Goal: Task Accomplishment & Management: Use online tool/utility

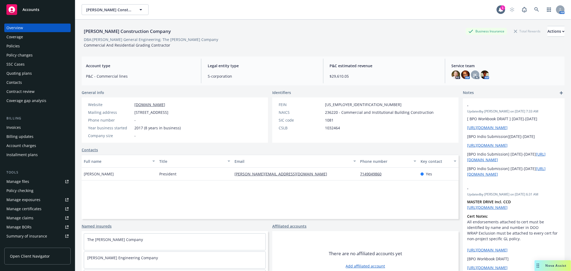
click at [40, 56] on div "Policy changes" at bounding box center [37, 55] width 62 height 9
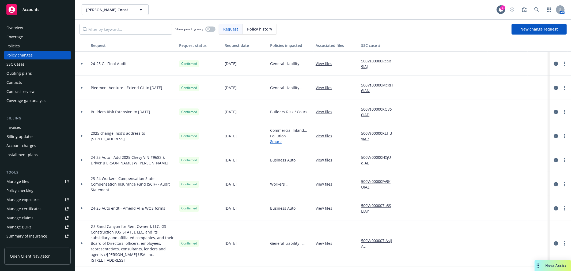
click at [31, 45] on div "Policies" at bounding box center [37, 46] width 62 height 9
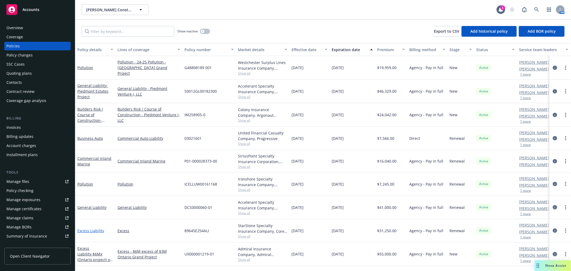
click at [92, 231] on link "Excess Liability" at bounding box center [90, 230] width 27 height 5
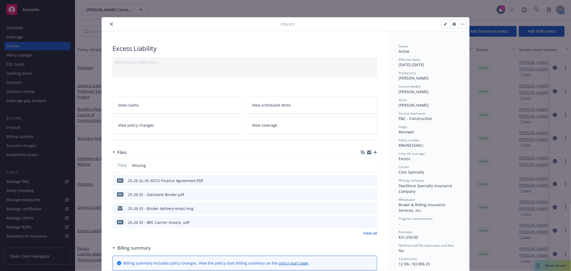
click at [370, 192] on icon "preview file" at bounding box center [372, 194] width 5 height 4
click at [110, 24] on icon "close" at bounding box center [111, 23] width 3 height 3
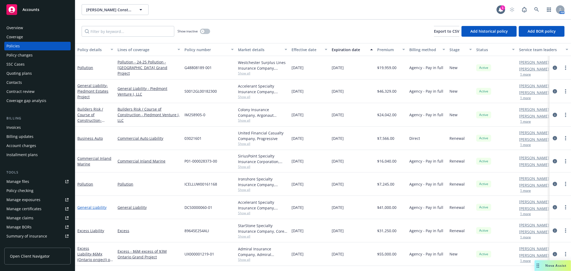
click at [93, 205] on link "General Liability" at bounding box center [91, 207] width 29 height 5
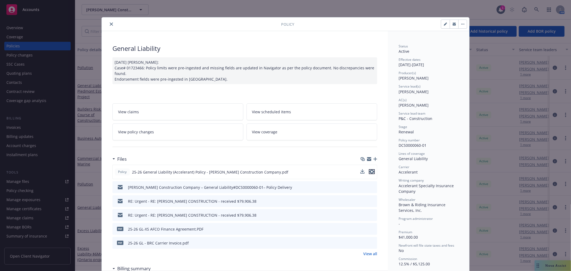
click at [370, 171] on icon "preview file" at bounding box center [371, 172] width 5 height 4
click at [110, 23] on icon "close" at bounding box center [111, 23] width 3 height 3
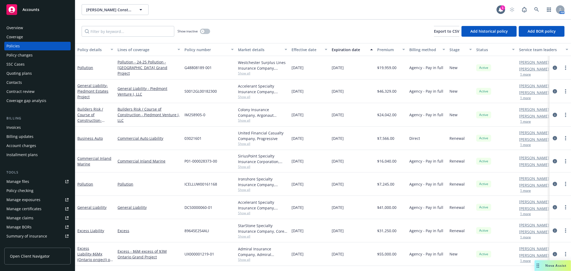
click at [552, 265] on span "Nova Assist" at bounding box center [555, 265] width 21 height 5
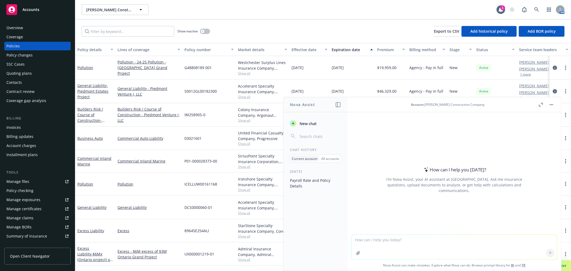
click at [372, 238] on textarea at bounding box center [454, 247] width 205 height 25
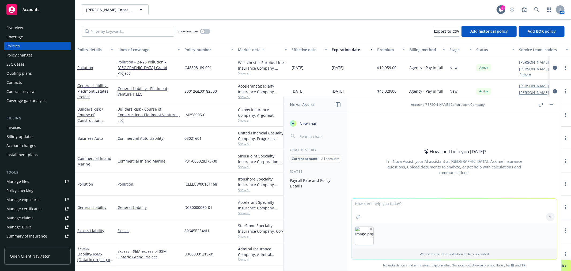
click at [402, 240] on div at bounding box center [454, 235] width 205 height 25
click at [384, 207] on textarea at bounding box center [454, 211] width 205 height 25
click at [371, 203] on textarea at bounding box center [454, 211] width 205 height 25
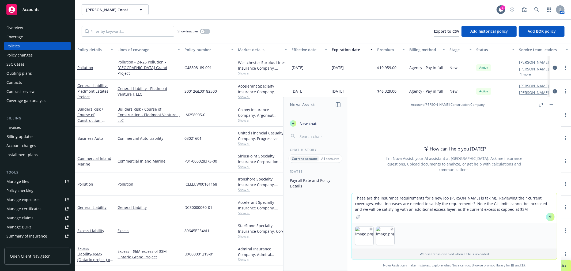
type textarea "These are the insurance requirements for a new job [PERSON_NAME] is taking. Rev…"
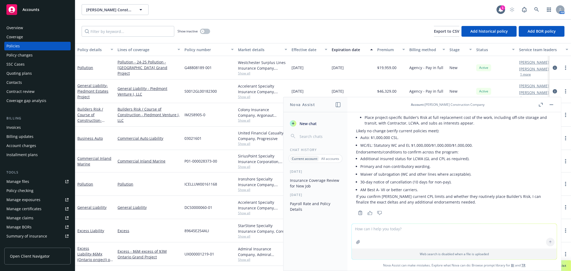
scroll to position [212, 0]
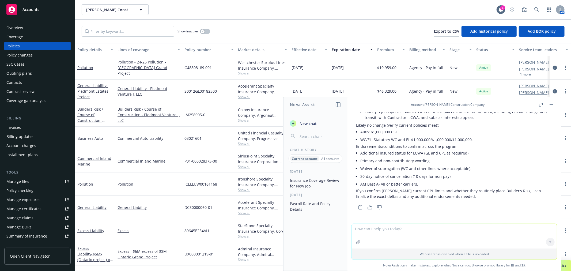
click at [394, 234] on textarea at bounding box center [454, 236] width 205 height 25
type textarea "The total limit needed is $6M occ / $8M agg correct? The $2M GL plus the $4M Ex…"
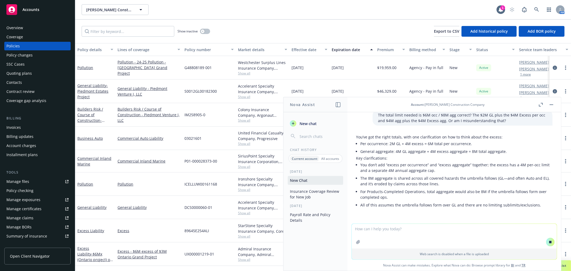
scroll to position [329, 0]
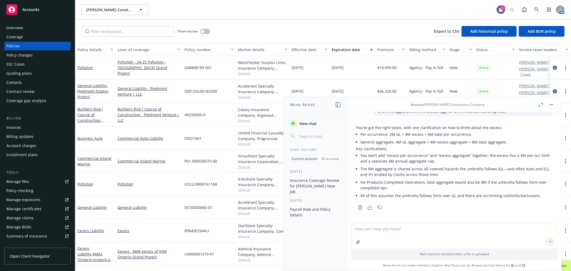
click at [223, 222] on div "89645E254ALI" at bounding box center [209, 230] width 54 height 23
click at [245, 236] on span "Show all" at bounding box center [262, 236] width 49 height 5
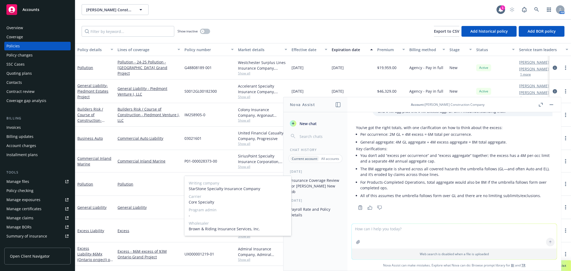
click at [245, 236] on span "Show all" at bounding box center [262, 236] width 49 height 5
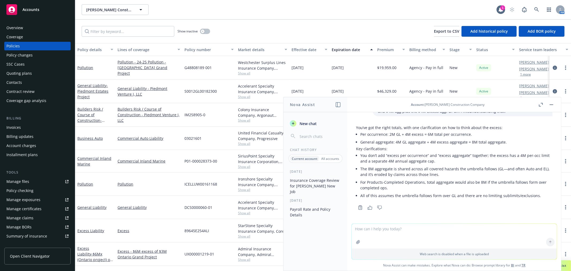
click at [25, 28] on div "Overview" at bounding box center [37, 28] width 62 height 9
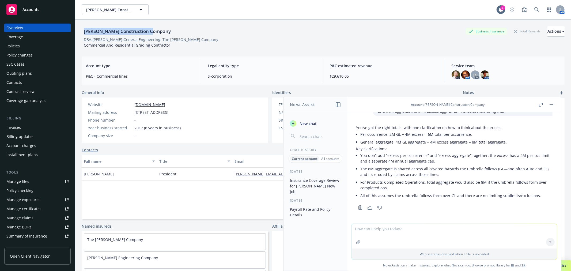
drag, startPoint x: 83, startPoint y: 30, endPoint x: 152, endPoint y: 35, distance: 68.7
click at [152, 35] on div "[PERSON_NAME] Construction Company" at bounding box center [127, 31] width 91 height 11
copy div "[PERSON_NAME] Construction Company"
click at [33, 46] on div "Policies" at bounding box center [37, 46] width 62 height 9
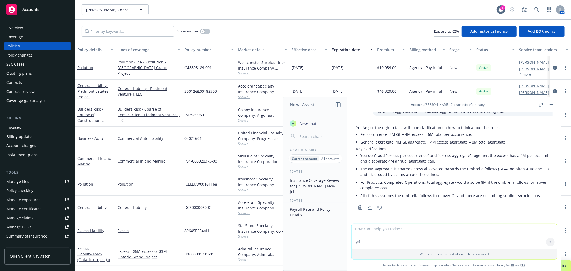
click at [550, 107] on button "button" at bounding box center [551, 104] width 6 height 6
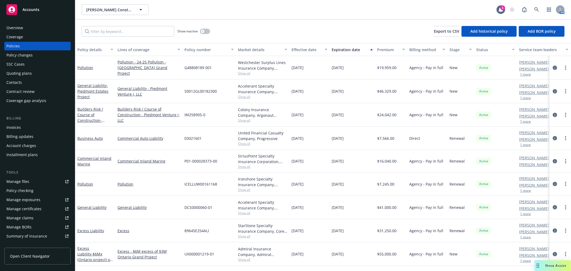
click at [241, 72] on span "Show all" at bounding box center [262, 73] width 49 height 5
click at [264, 25] on div "Show inactive Export to CSV Add historical policy Add BOR policy" at bounding box center [323, 32] width 496 height 24
drag, startPoint x: 388, startPoint y: 9, endPoint x: 379, endPoint y: 9, distance: 8.3
click at [388, 9] on div "Philbin Construction Company Philbin Construction Company" at bounding box center [289, 9] width 415 height 11
click at [42, 24] on div "Overview" at bounding box center [37, 28] width 62 height 9
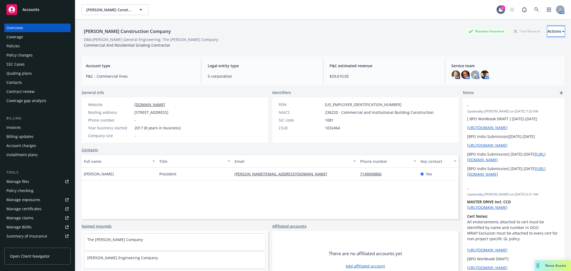
click at [547, 32] on div "Actions" at bounding box center [555, 31] width 17 height 10
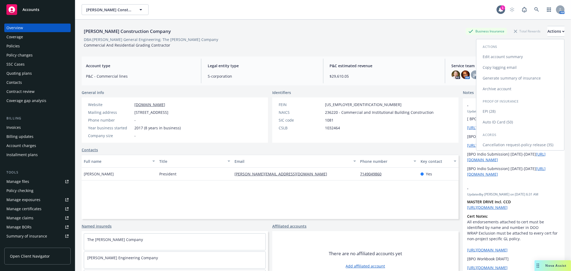
click at [529, 66] on link "Copy logging email" at bounding box center [520, 67] width 88 height 11
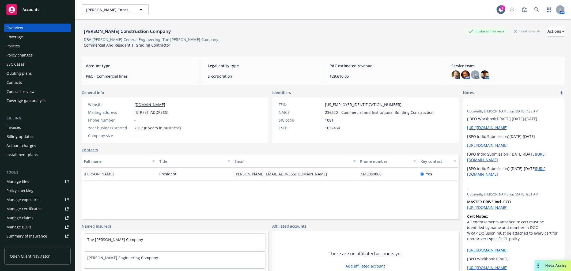
click at [30, 46] on div "Policies" at bounding box center [37, 46] width 62 height 9
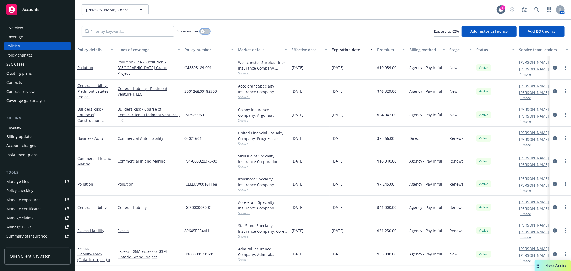
click at [202, 31] on icon "button" at bounding box center [203, 31] width 2 height 2
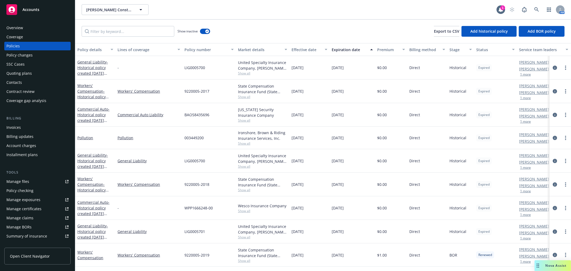
click at [340, 50] on div "Expiration date" at bounding box center [349, 50] width 35 height 6
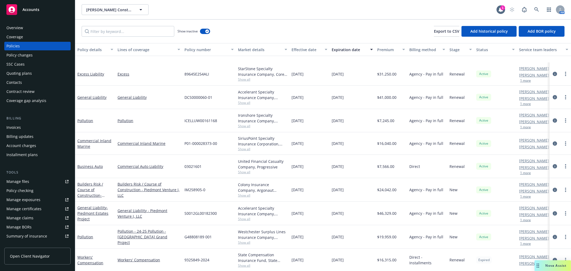
scroll to position [59, 0]
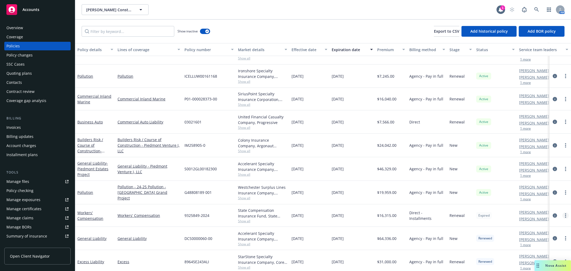
click at [562, 216] on link "more" at bounding box center [565, 215] width 6 height 6
click at [533, 146] on link "Renew with incumbent" at bounding box center [537, 144] width 63 height 11
select select "12"
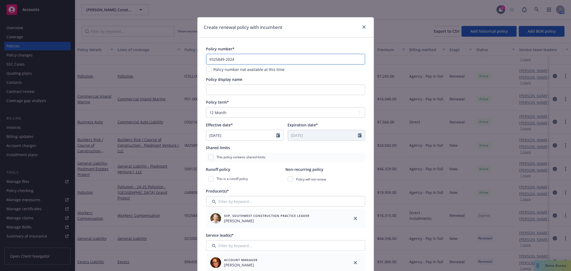
drag, startPoint x: 237, startPoint y: 59, endPoint x: 240, endPoint y: 60, distance: 2.8
click at [237, 59] on input "9325849-2024" at bounding box center [285, 59] width 159 height 11
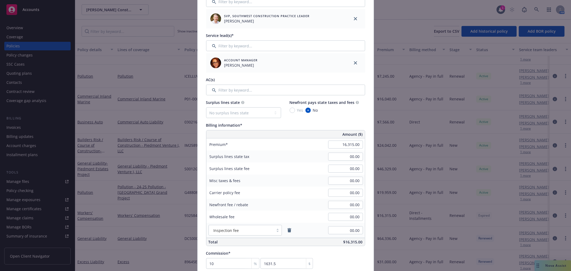
scroll to position [208, 0]
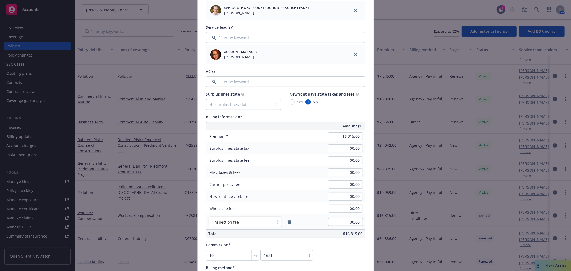
type input "9325849-2025"
click at [234, 79] on input "Filter by keyword..." at bounding box center [285, 81] width 159 height 11
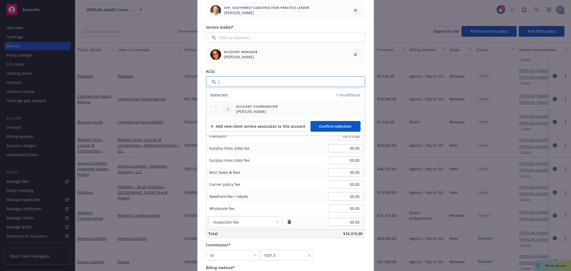
type input "j"
click at [211, 108] on input "checkbox" at bounding box center [213, 109] width 5 height 5
checkbox input "true"
click at [343, 124] on span "Confirm selection" at bounding box center [335, 126] width 32 height 5
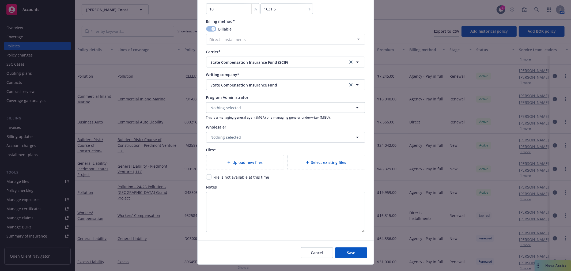
scroll to position [486, 0]
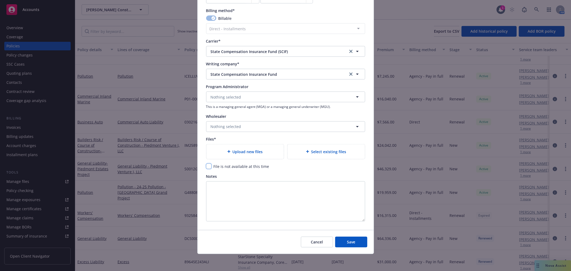
click at [206, 166] on input "checkbox" at bounding box center [208, 166] width 5 height 5
checkbox input "true"
click at [348, 239] on span "Save" at bounding box center [351, 241] width 8 height 5
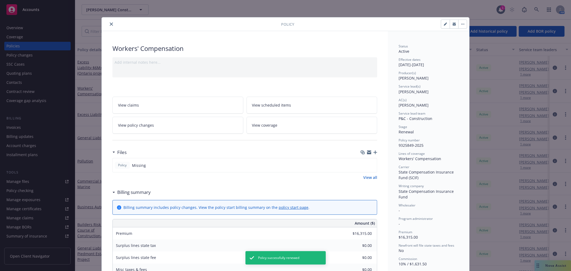
click at [110, 23] on icon "close" at bounding box center [111, 23] width 3 height 3
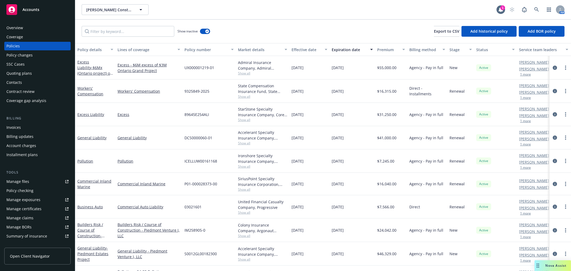
click at [36, 10] on span "Accounts" at bounding box center [30, 9] width 17 height 4
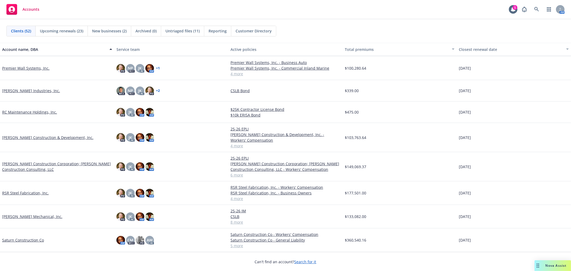
scroll to position [917, 0]
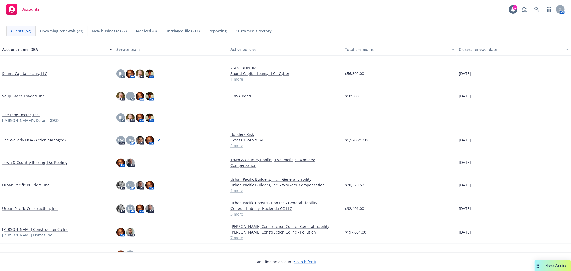
click at [25, 184] on link "Urban Pacific Builders, Inc." at bounding box center [26, 185] width 48 height 6
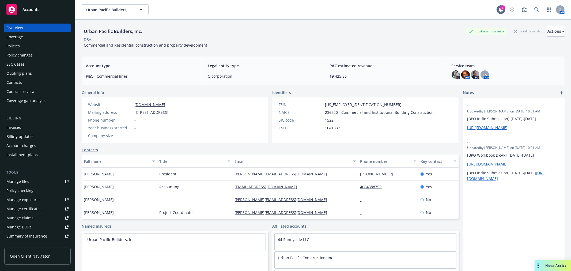
click at [23, 45] on div "Policies" at bounding box center [37, 46] width 62 height 9
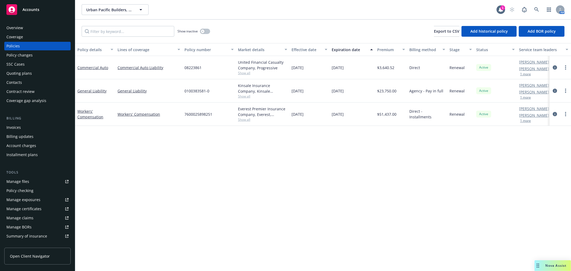
click at [23, 74] on div "Quoting plans" at bounding box center [18, 73] width 25 height 9
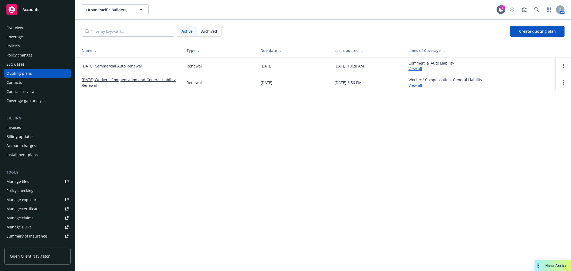
click at [135, 66] on link "10/19/25 Commercial Auto Renewal" at bounding box center [112, 66] width 60 height 6
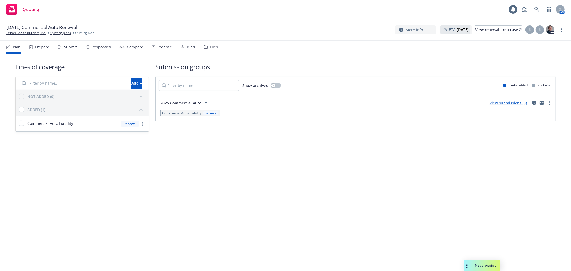
click at [102, 46] on div "Responses" at bounding box center [101, 47] width 19 height 4
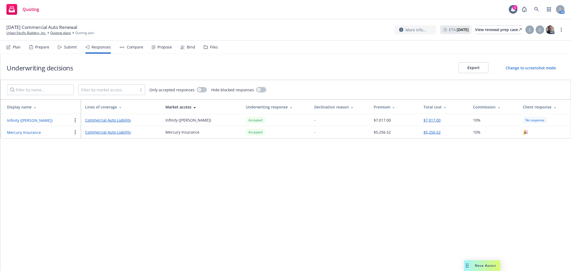
click at [188, 47] on div "Bind" at bounding box center [191, 47] width 8 height 4
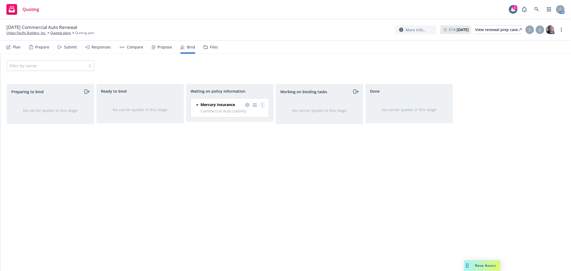
click at [261, 105] on link "more" at bounding box center [262, 105] width 6 height 6
click at [255, 116] on span "Create policies" at bounding box center [236, 115] width 39 height 5
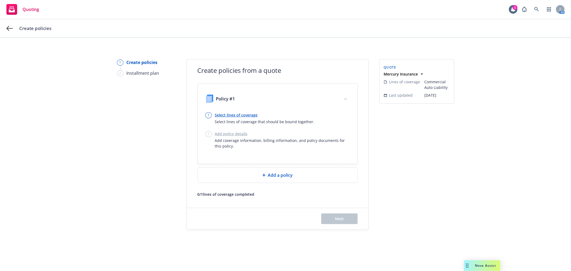
click at [237, 114] on link "Select lines of coverage" at bounding box center [265, 115] width 100 height 6
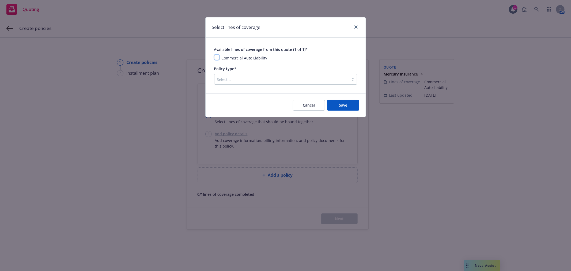
click at [218, 56] on input "checkbox" at bounding box center [216, 57] width 5 height 5
checkbox input "true"
click at [314, 81] on div at bounding box center [281, 79] width 129 height 6
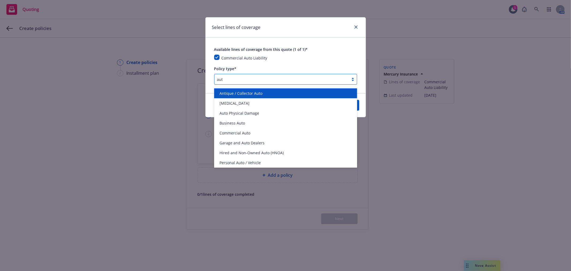
type input "auto"
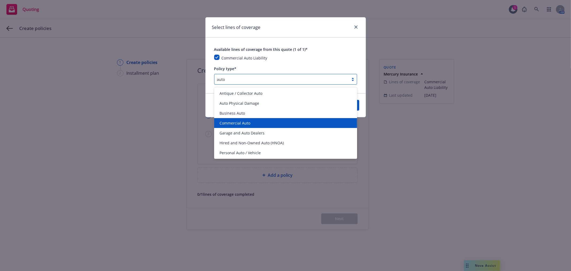
click at [260, 122] on div "Commercial Auto" at bounding box center [285, 123] width 136 height 6
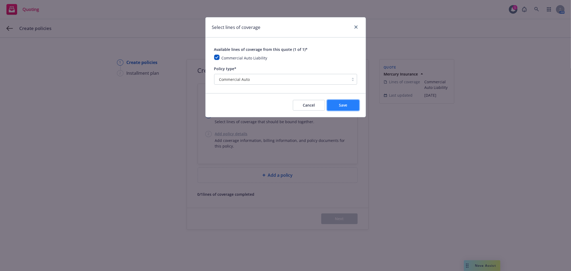
click at [340, 104] on span "Save" at bounding box center [343, 104] width 8 height 5
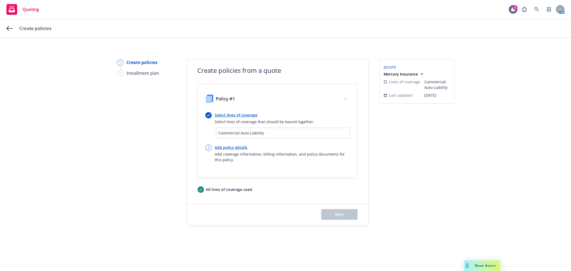
click at [243, 146] on link "Add policy details" at bounding box center [282, 148] width 135 height 6
select select "12"
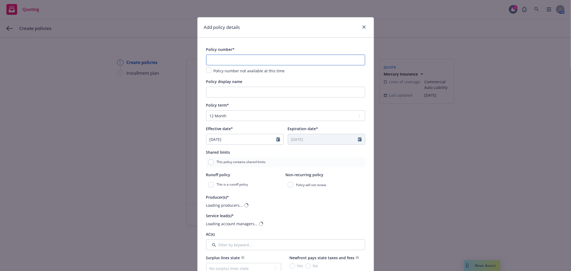
click at [243, 57] on input "text" at bounding box center [285, 60] width 159 height 11
click at [293, 60] on input "text" at bounding box center [285, 60] width 159 height 11
paste input "BA040000096043"
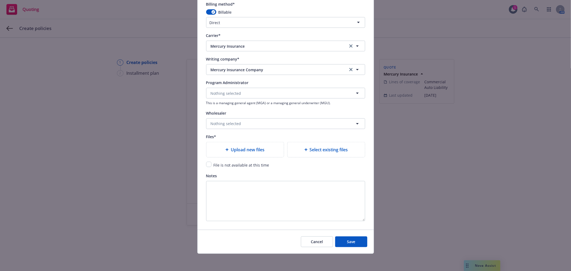
scroll to position [480, 0]
type input "BA040000096043"
click at [208, 162] on input "checkbox" at bounding box center [208, 164] width 5 height 5
checkbox input "true"
click at [352, 241] on span "Save" at bounding box center [351, 241] width 8 height 5
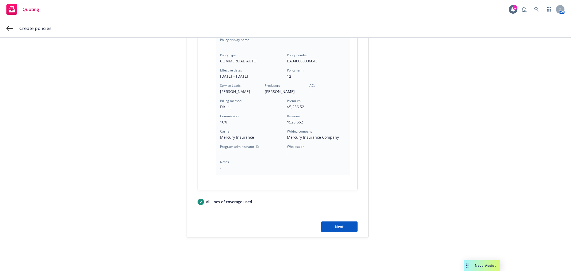
scroll to position [133, 0]
click at [343, 227] on button "Next" at bounding box center [339, 226] width 36 height 11
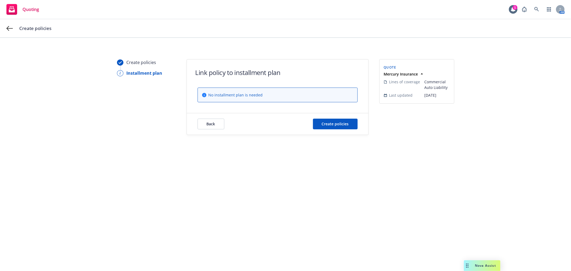
scroll to position [0, 0]
click at [337, 122] on span "Create policies" at bounding box center [335, 123] width 27 height 5
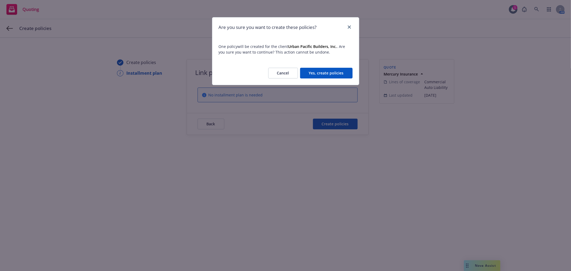
click at [329, 74] on button "Yes, create policies" at bounding box center [326, 73] width 52 height 11
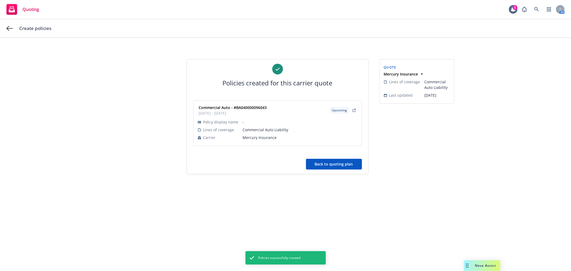
click at [322, 161] on button "Back to quoting plan" at bounding box center [334, 164] width 56 height 11
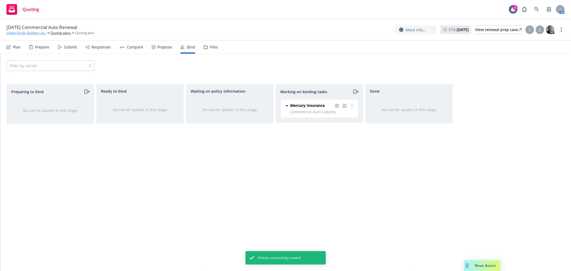
click at [31, 31] on link "Urban Pacific Builders, Inc." at bounding box center [26, 33] width 40 height 5
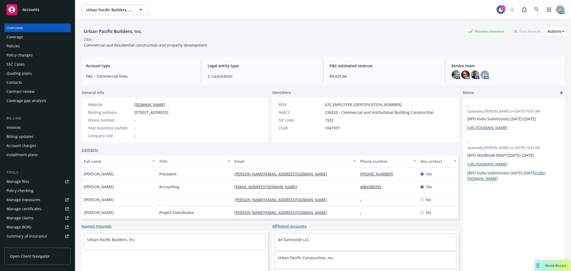
click at [27, 42] on div "Policies" at bounding box center [37, 46] width 62 height 9
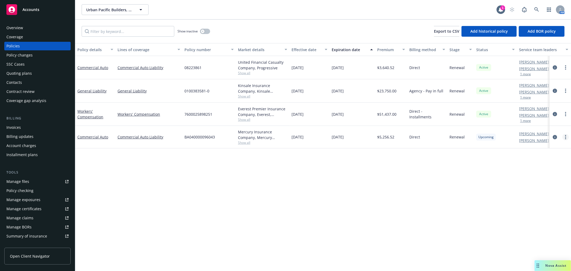
click at [565, 134] on link "more" at bounding box center [565, 137] width 6 height 6
click at [549, 213] on link "Copy logging email" at bounding box center [537, 212] width 63 height 11
click at [45, 10] on div "Accounts" at bounding box center [37, 9] width 62 height 11
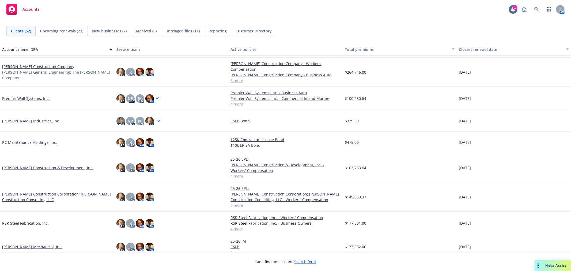
scroll to position [660, 0]
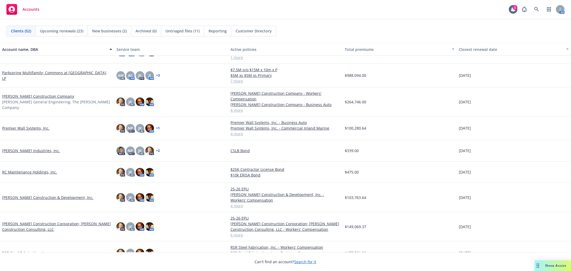
click at [19, 93] on link "[PERSON_NAME] Construction Company" at bounding box center [38, 96] width 72 height 6
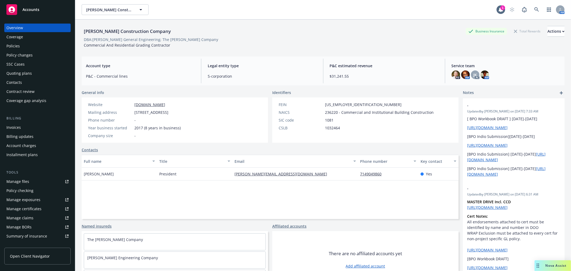
click at [557, 263] on span "Nova Assist" at bounding box center [555, 265] width 21 height 5
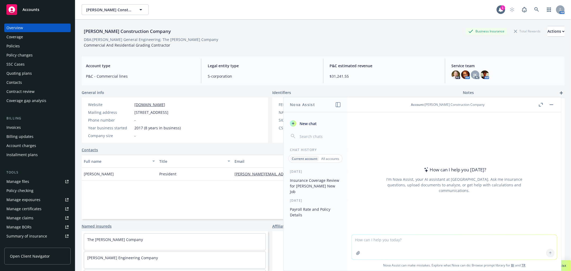
click at [331, 184] on button "Insurance Coverage Review for [PERSON_NAME] New Job" at bounding box center [315, 186] width 55 height 20
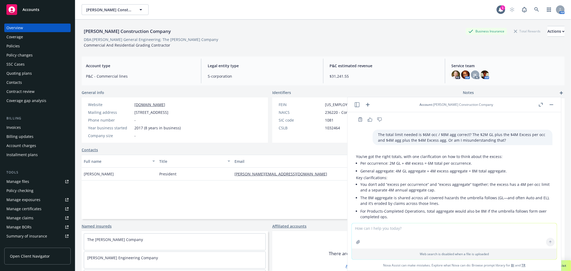
scroll to position [329, 0]
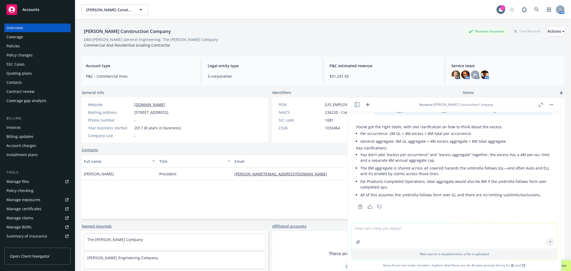
click at [386, 227] on textarea at bounding box center [454, 235] width 205 height 25
type textarea "S"
click at [553, 31] on button "Actions" at bounding box center [555, 31] width 17 height 11
click at [531, 66] on link "Copy logging email" at bounding box center [520, 67] width 88 height 11
click at [550, 105] on button "button" at bounding box center [551, 104] width 6 height 6
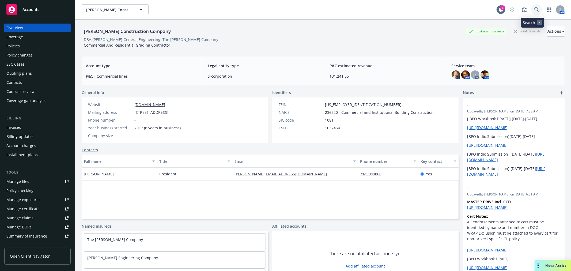
click at [533, 7] on link at bounding box center [536, 9] width 11 height 11
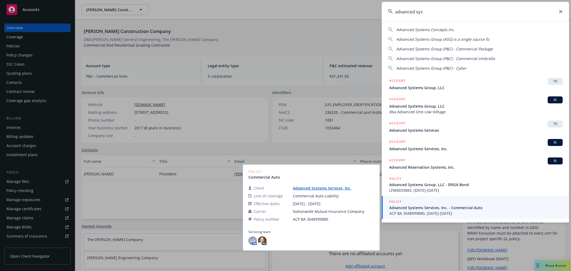
type input "advanced sys"
click at [430, 210] on span "ACP BA 3048999880, [DATE]-[DATE]" at bounding box center [475, 213] width 173 height 6
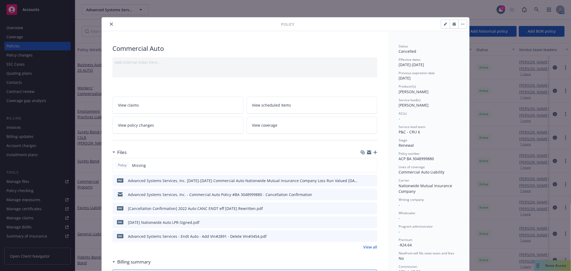
click at [110, 23] on icon "close" at bounding box center [111, 23] width 3 height 3
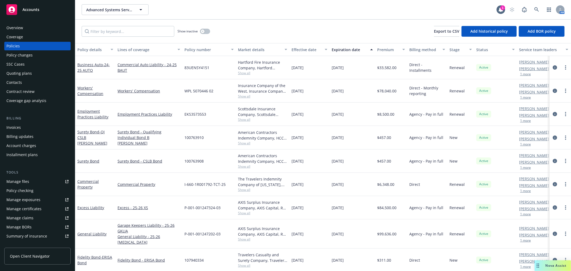
click at [25, 71] on div "Quoting plans" at bounding box center [18, 73] width 25 height 9
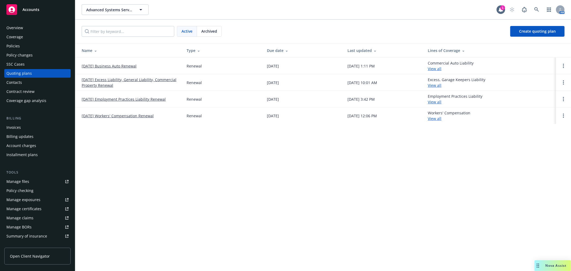
click at [118, 65] on link "[DATE] Business Auto Renewal" at bounding box center [109, 66] width 55 height 6
